Goal: Transaction & Acquisition: Purchase product/service

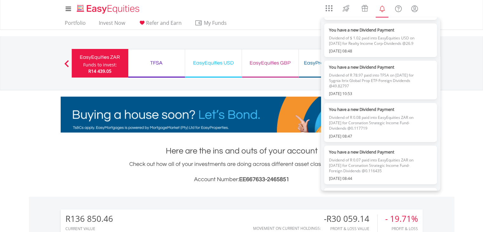
scroll to position [222, 0]
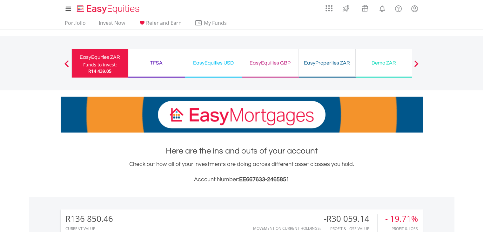
click at [18, 63] on nav "Previous EasyEquities ZAR Funds to invest: R14 439.05 TFSA Funds to invest: R14…" at bounding box center [241, 63] width 483 height 54
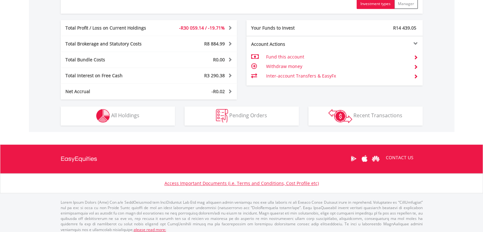
scroll to position [355, 0]
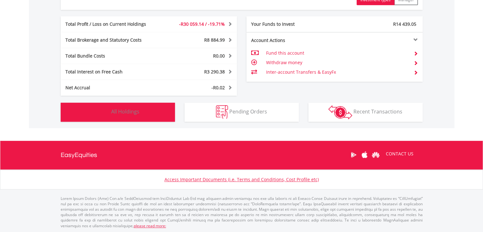
click at [158, 111] on button "Holdings All Holdings" at bounding box center [118, 111] width 114 height 19
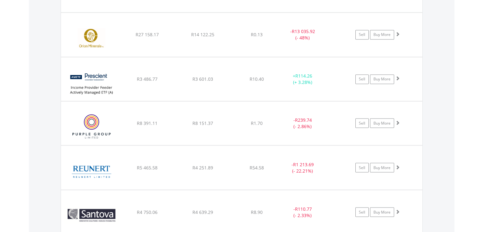
scroll to position [1130, 0]
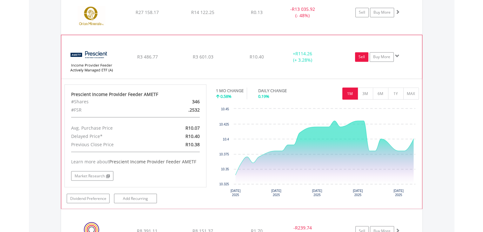
click at [360, 55] on link "Sell" at bounding box center [361, 57] width 13 height 10
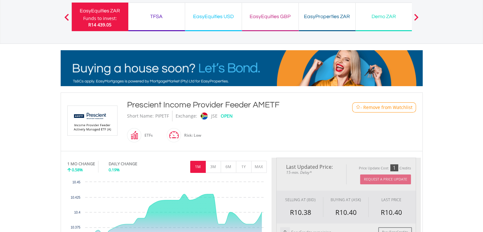
type input "*******"
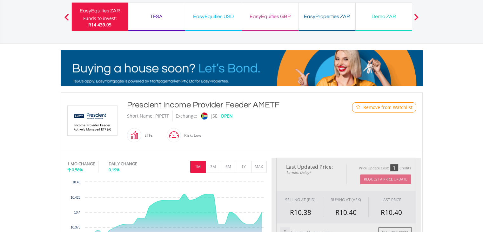
type input "******"
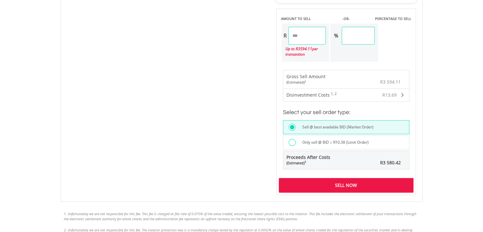
scroll to position [412, 0]
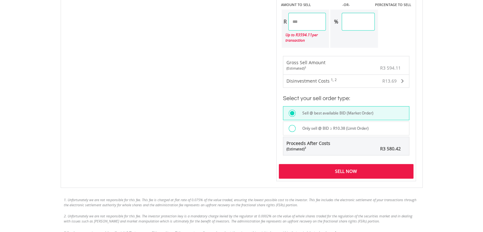
click at [345, 170] on div "Sell Now" at bounding box center [346, 171] width 135 height 15
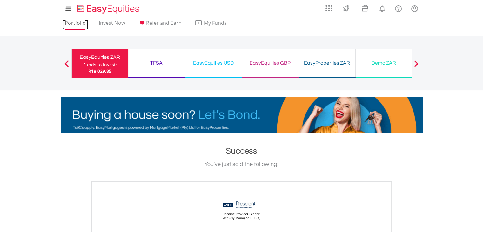
click at [69, 23] on link "Portfolio" at bounding box center [75, 25] width 26 height 10
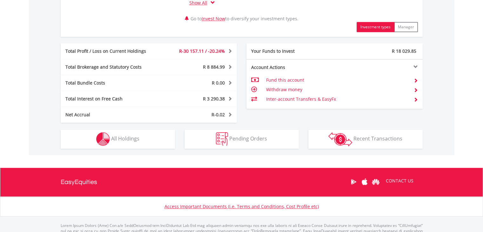
scroll to position [355, 0]
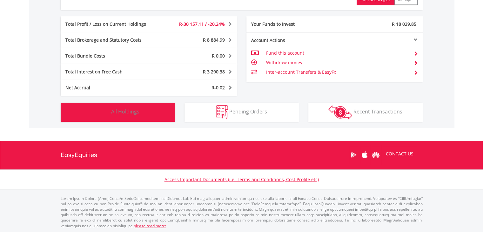
click at [131, 109] on span "All Holdings" at bounding box center [125, 111] width 28 height 7
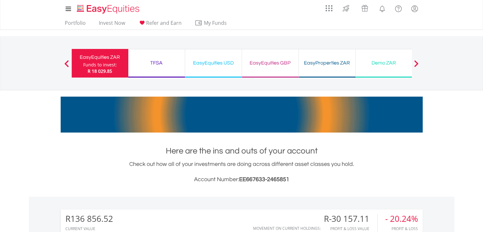
scroll to position [0, 0]
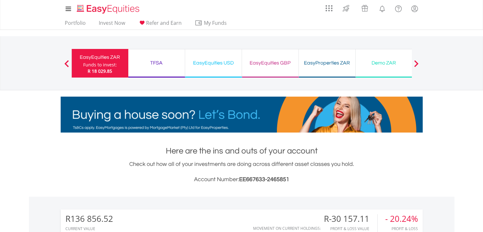
click at [148, 55] on div "TFSA Funds to invest: R 18 029.85" at bounding box center [156, 63] width 57 height 29
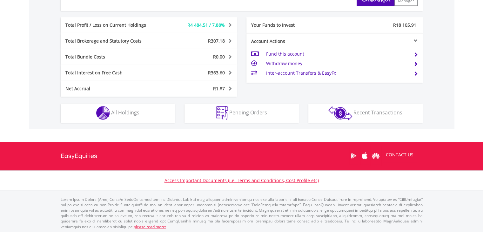
scroll to position [343, 0]
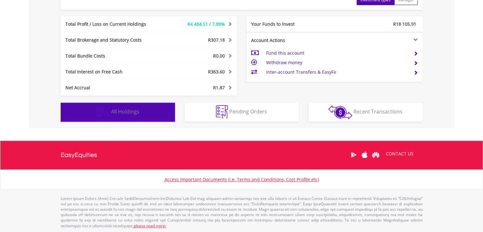
click at [132, 114] on span "All Holdings" at bounding box center [125, 111] width 28 height 7
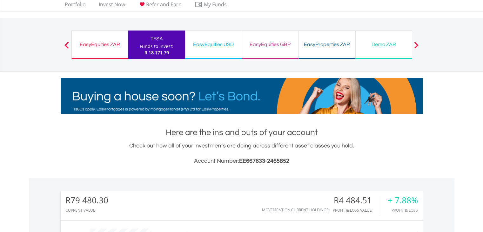
scroll to position [0, 0]
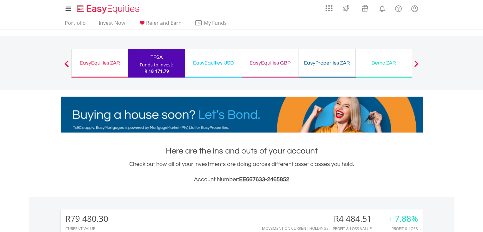
click at [218, 64] on div "EasyEquities USD" at bounding box center [213, 62] width 49 height 9
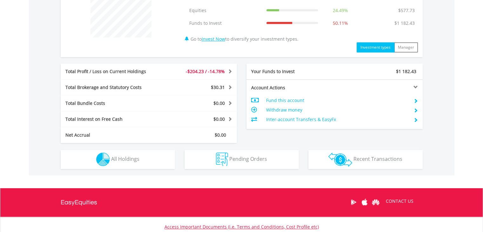
scroll to position [286, 0]
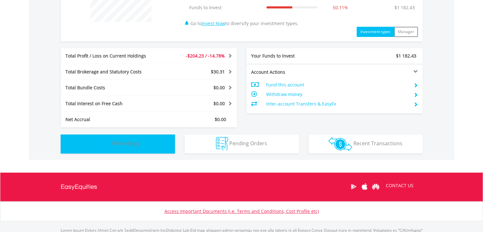
click at [148, 146] on button "Holdings All Holdings" at bounding box center [118, 143] width 114 height 19
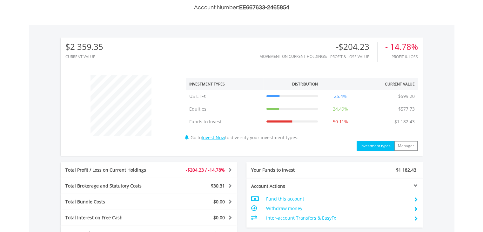
scroll to position [222, 0]
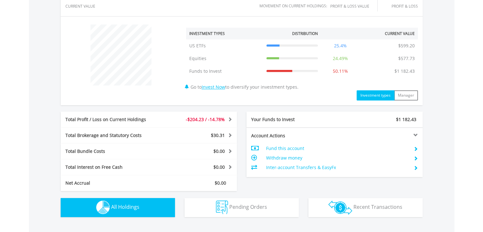
click at [134, 206] on span "All Holdings" at bounding box center [125, 206] width 28 height 7
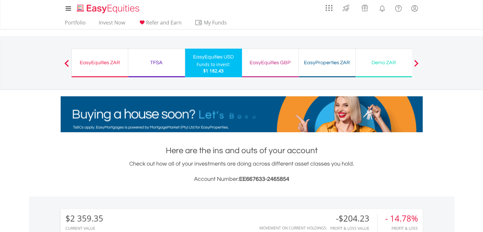
scroll to position [0, 0]
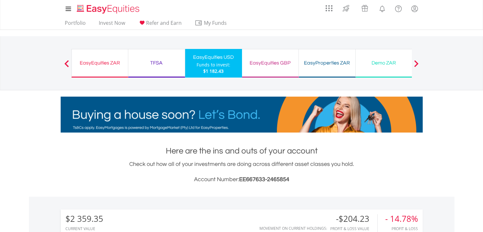
click at [213, 62] on div "Funds to invest:" at bounding box center [213, 65] width 34 height 6
